Goal: Task Accomplishment & Management: Manage account settings

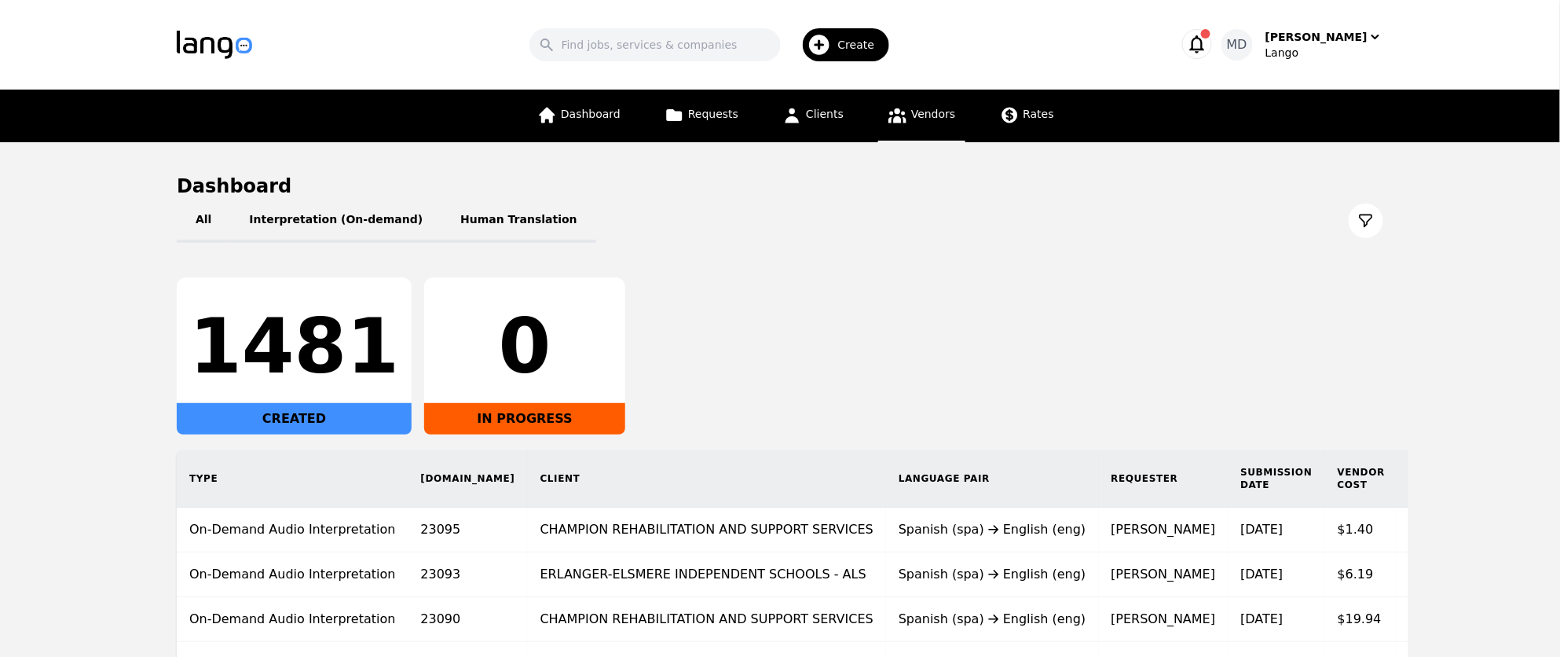
click at [925, 121] on link "Vendors" at bounding box center [921, 116] width 86 height 53
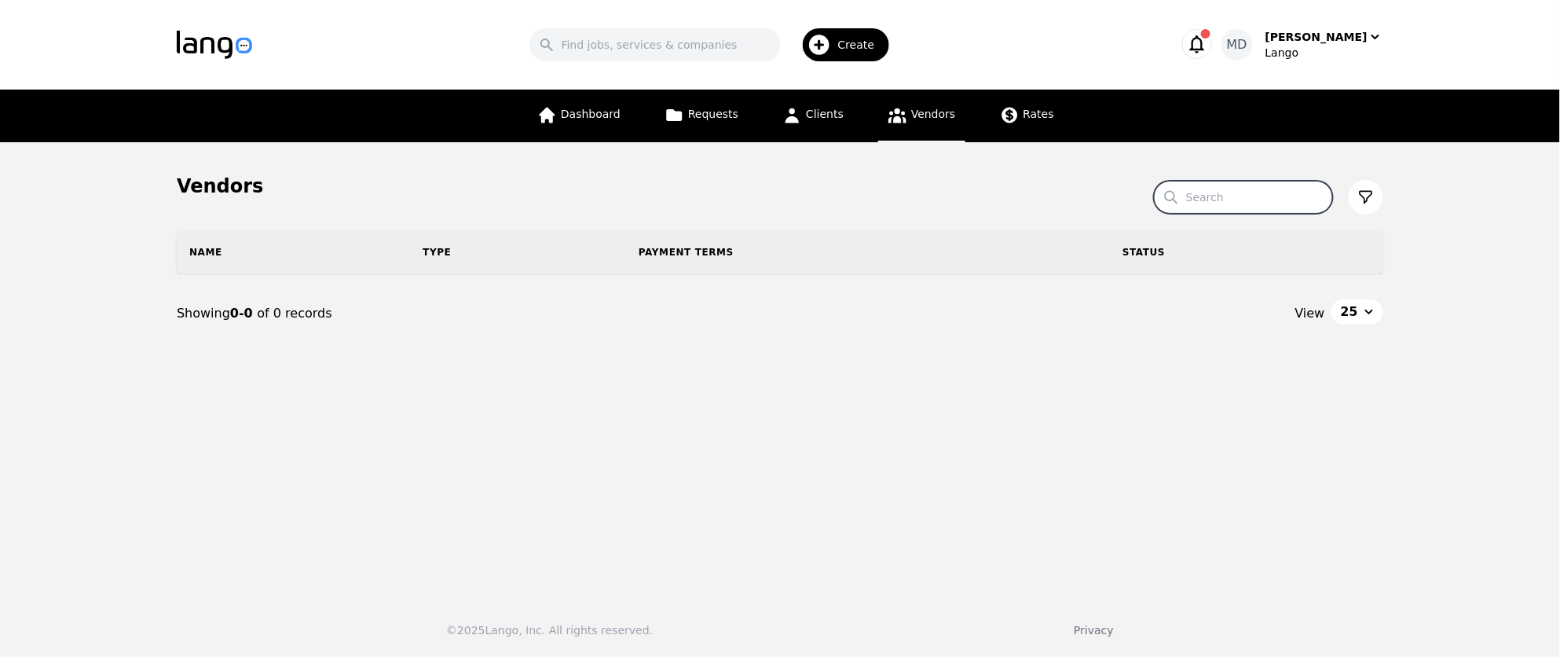
click at [1254, 206] on input "Search" at bounding box center [1243, 197] width 179 height 33
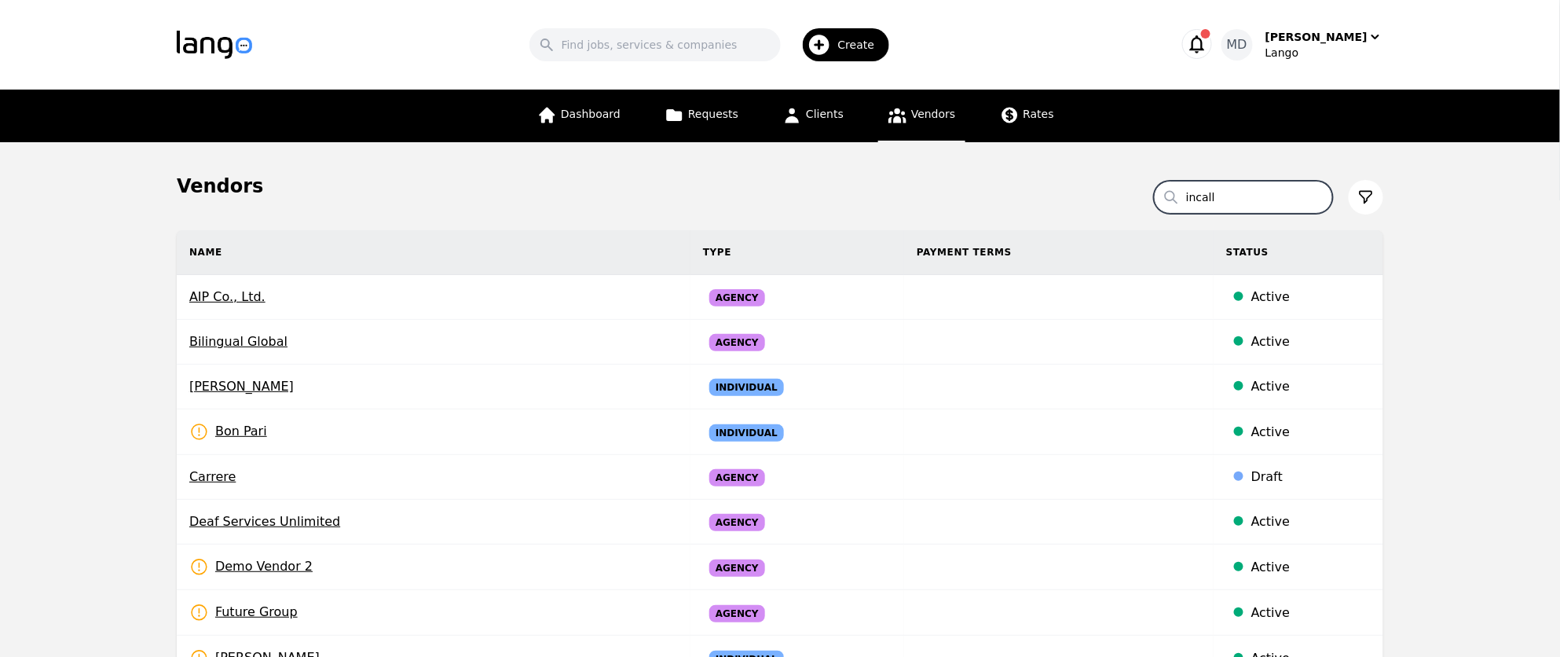
type input "incall"
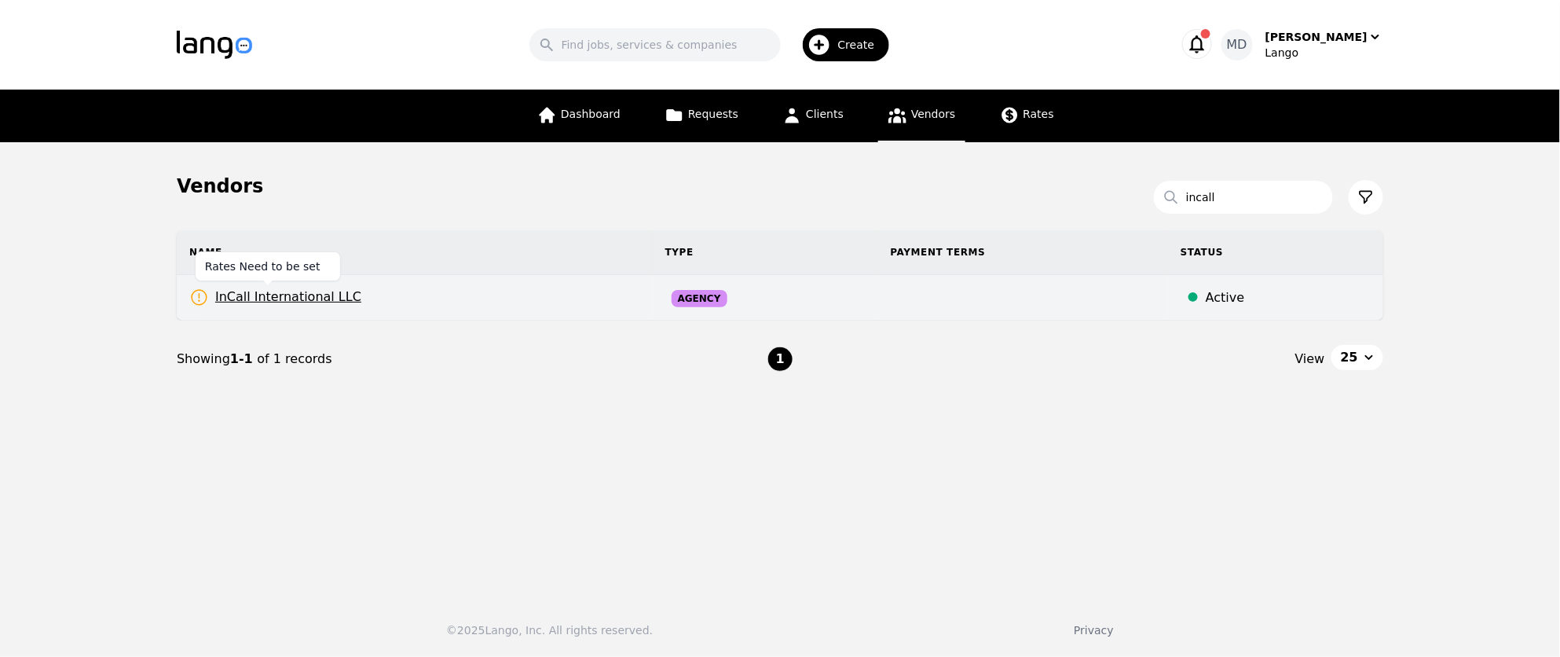
click at [314, 300] on span "InCall International LLC" at bounding box center [275, 297] width 172 height 20
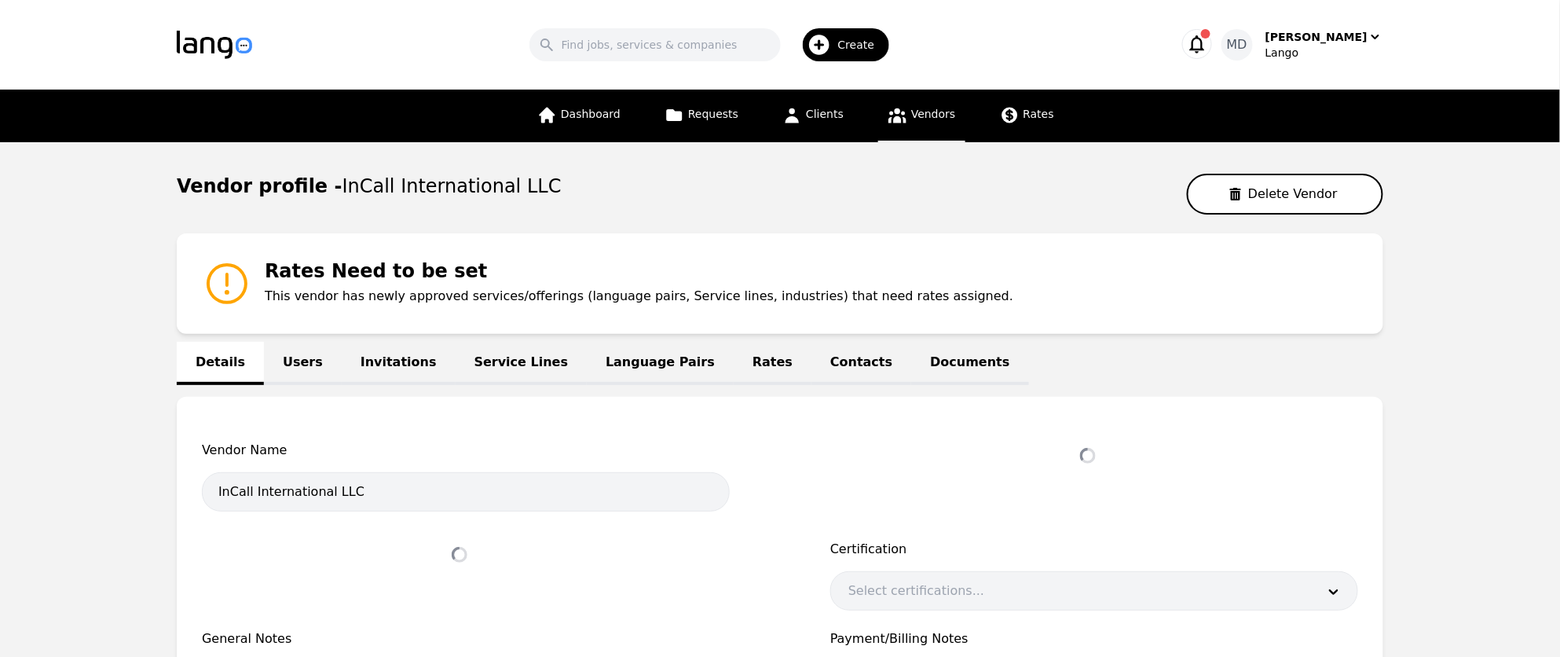
select select "active"
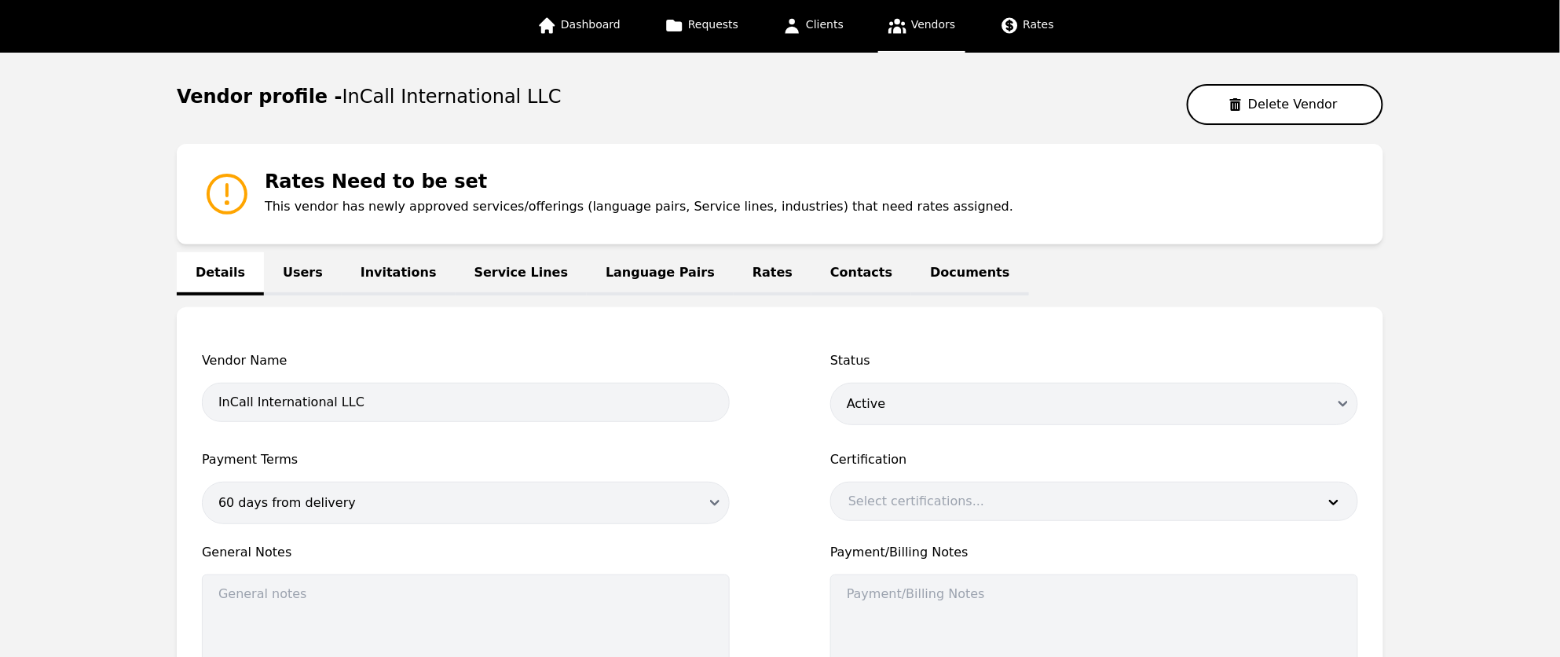
scroll to position [91, 0]
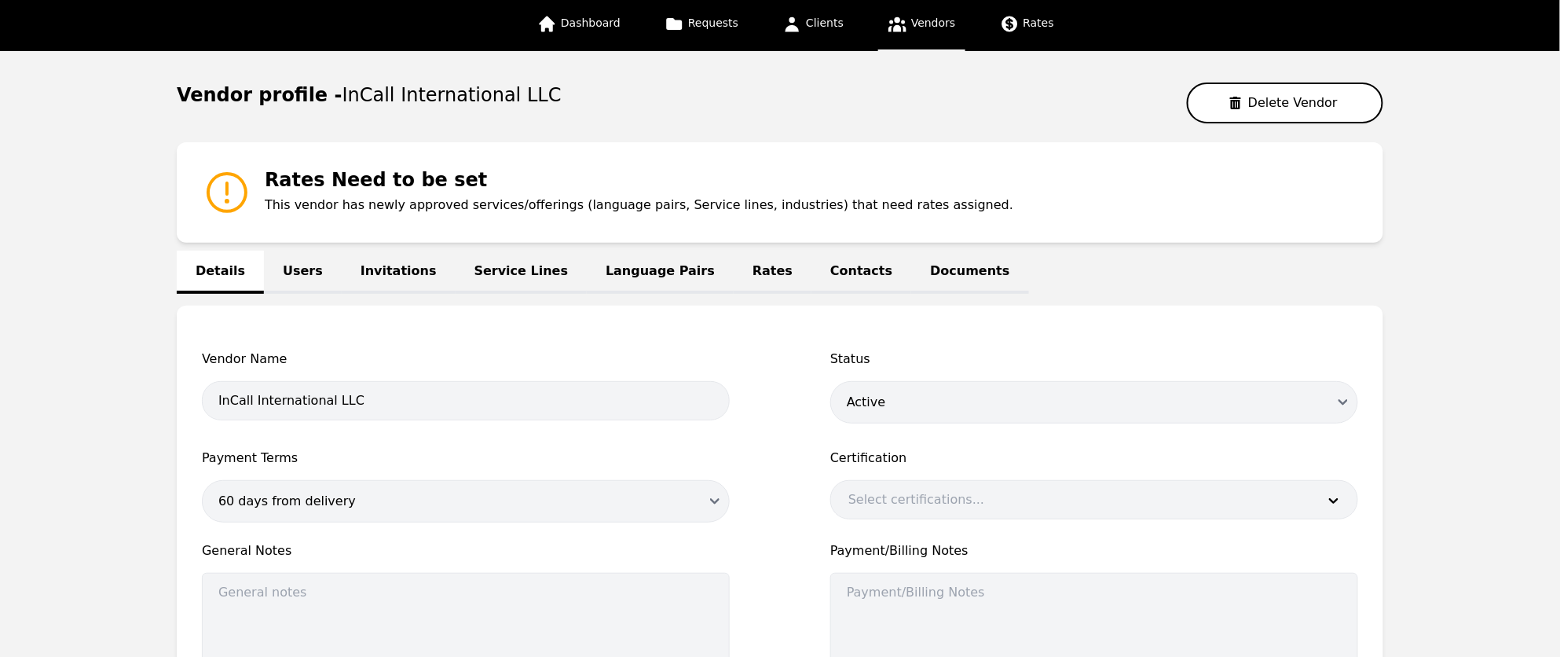
click at [289, 262] on link "Users" at bounding box center [303, 272] width 78 height 43
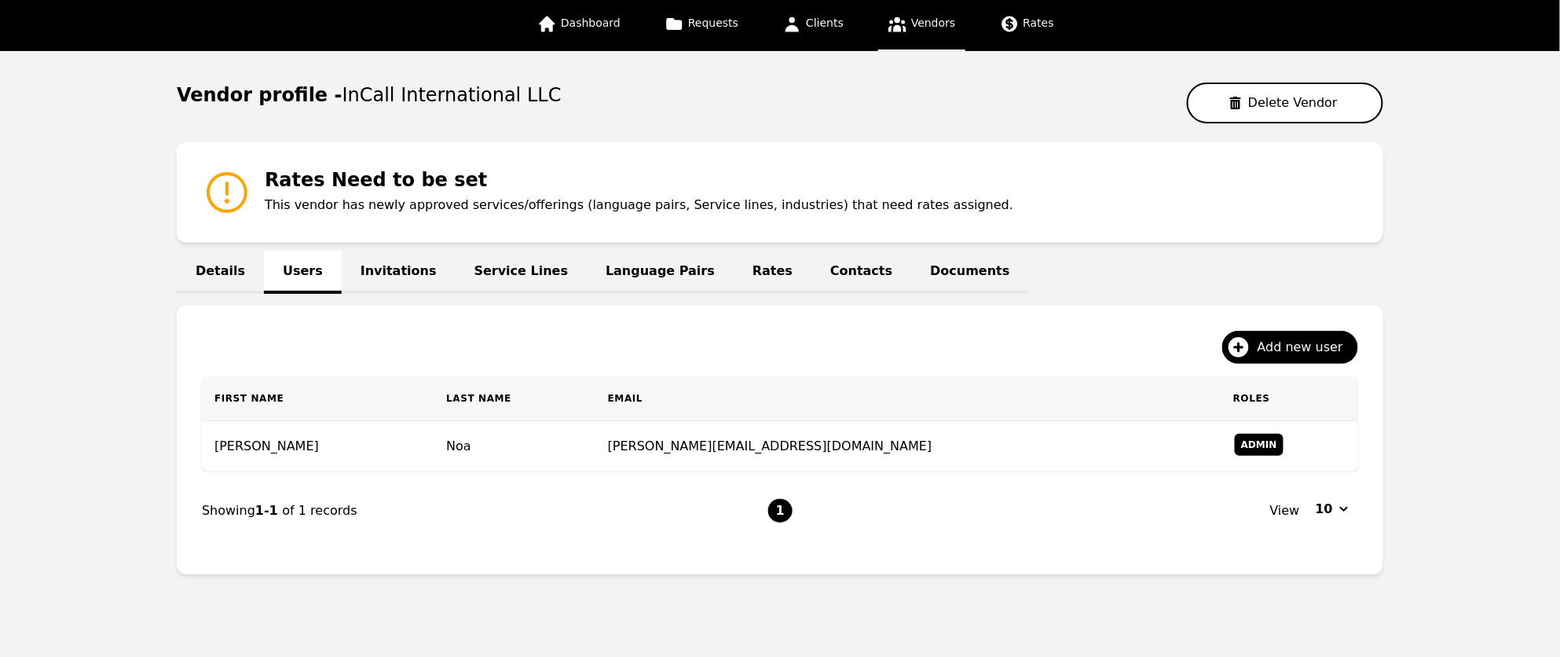
scroll to position [122, 0]
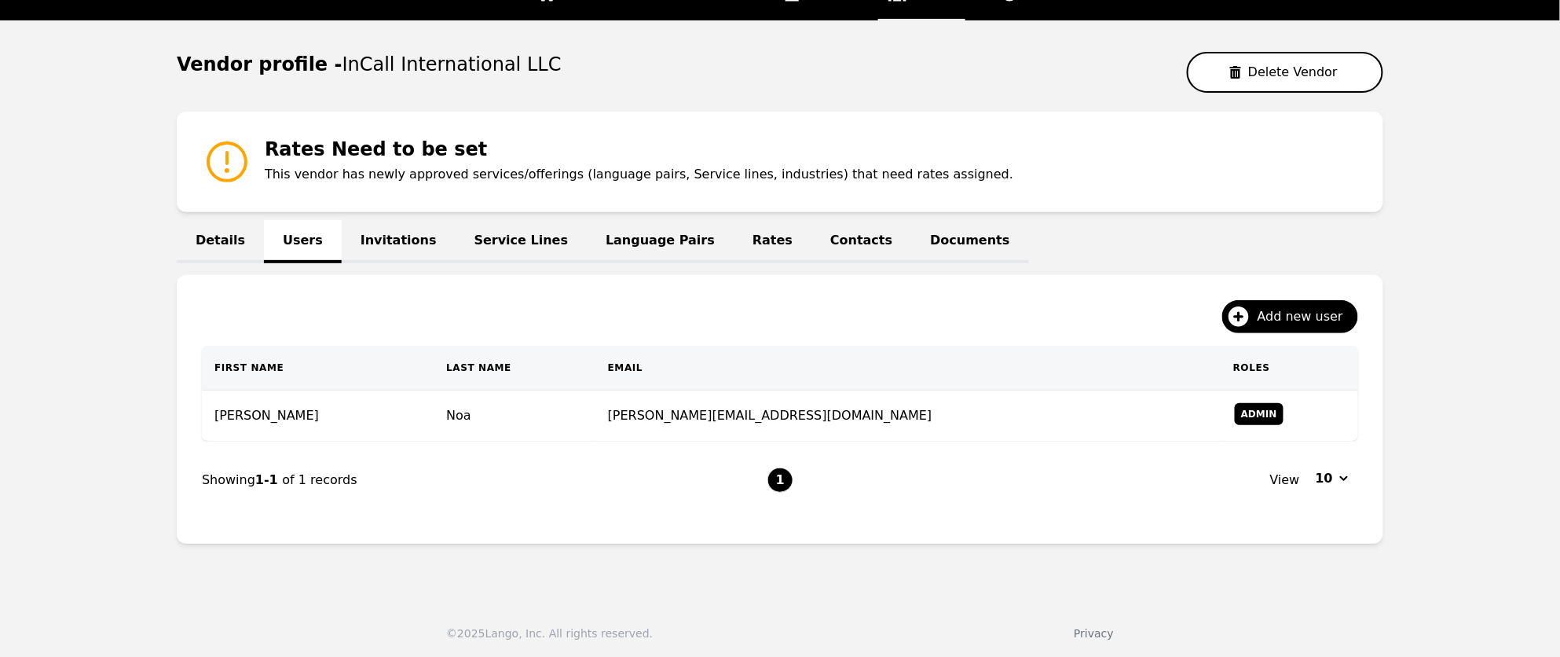
click at [375, 239] on link "Invitations" at bounding box center [399, 241] width 114 height 43
